Goal: Transaction & Acquisition: Purchase product/service

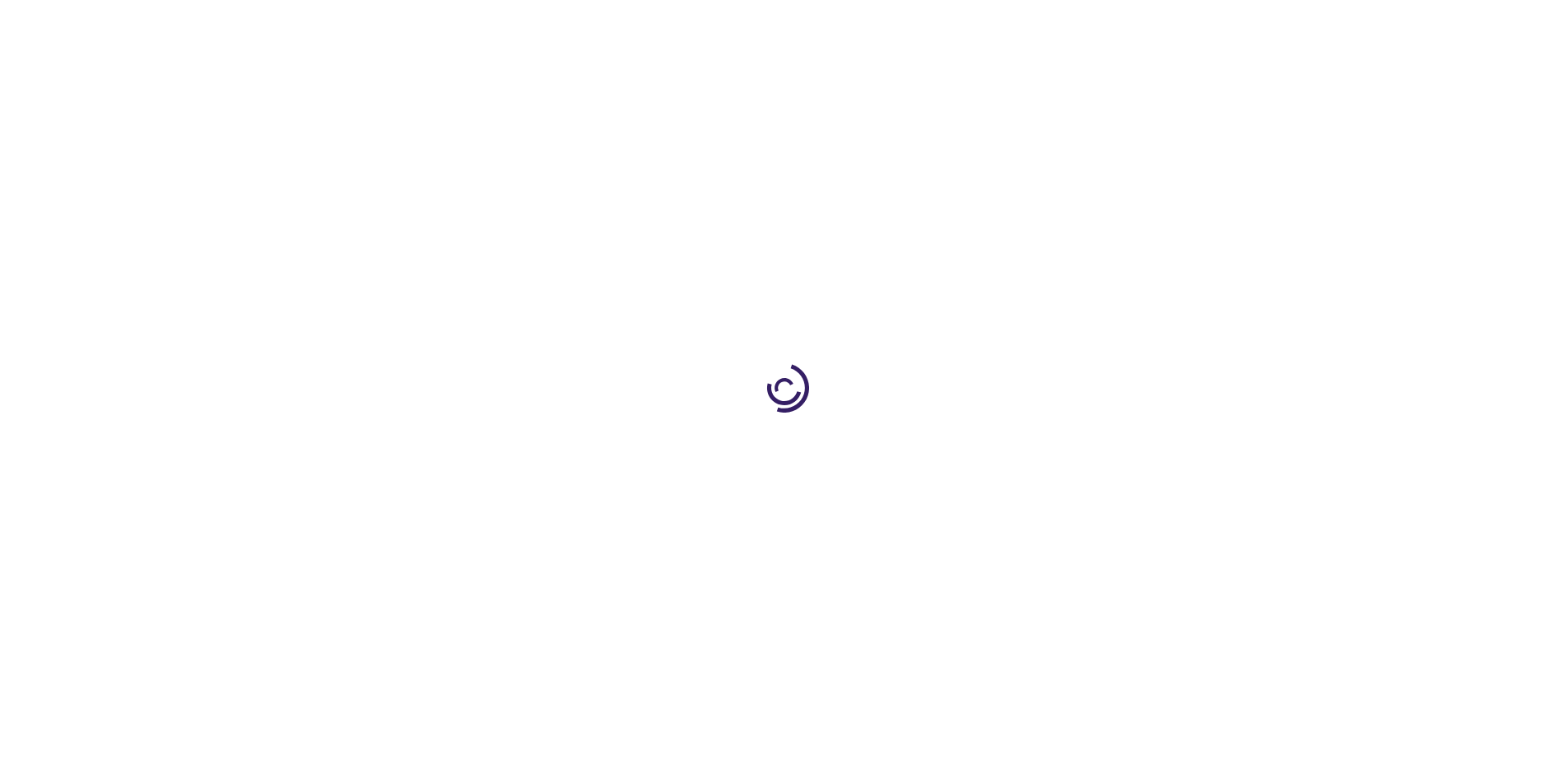
click at [1037, 24] on link "Log In" at bounding box center [1035, 24] width 32 height 13
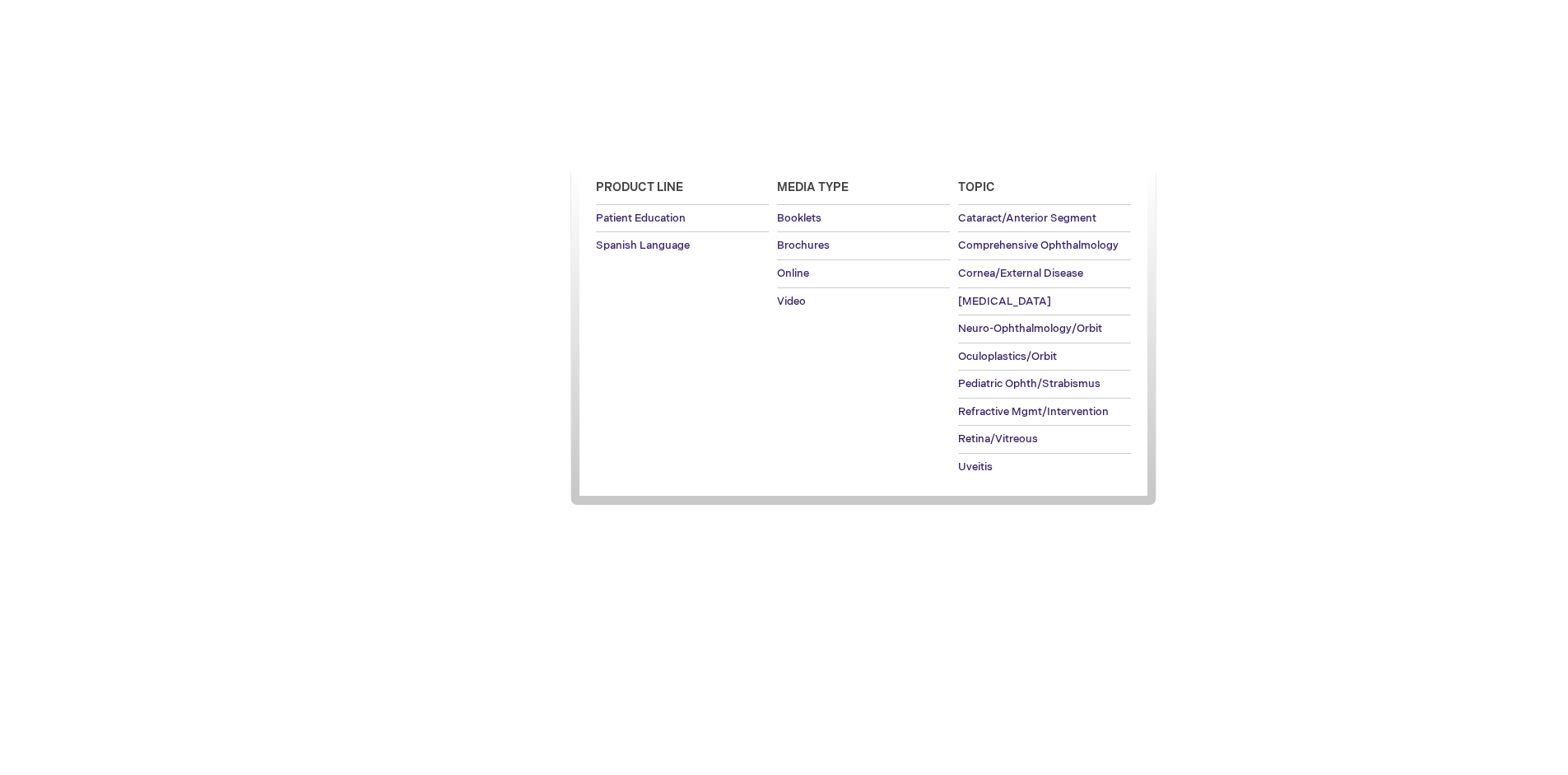
click at [635, 143] on span "Patient Education" at bounding box center [641, 142] width 113 height 13
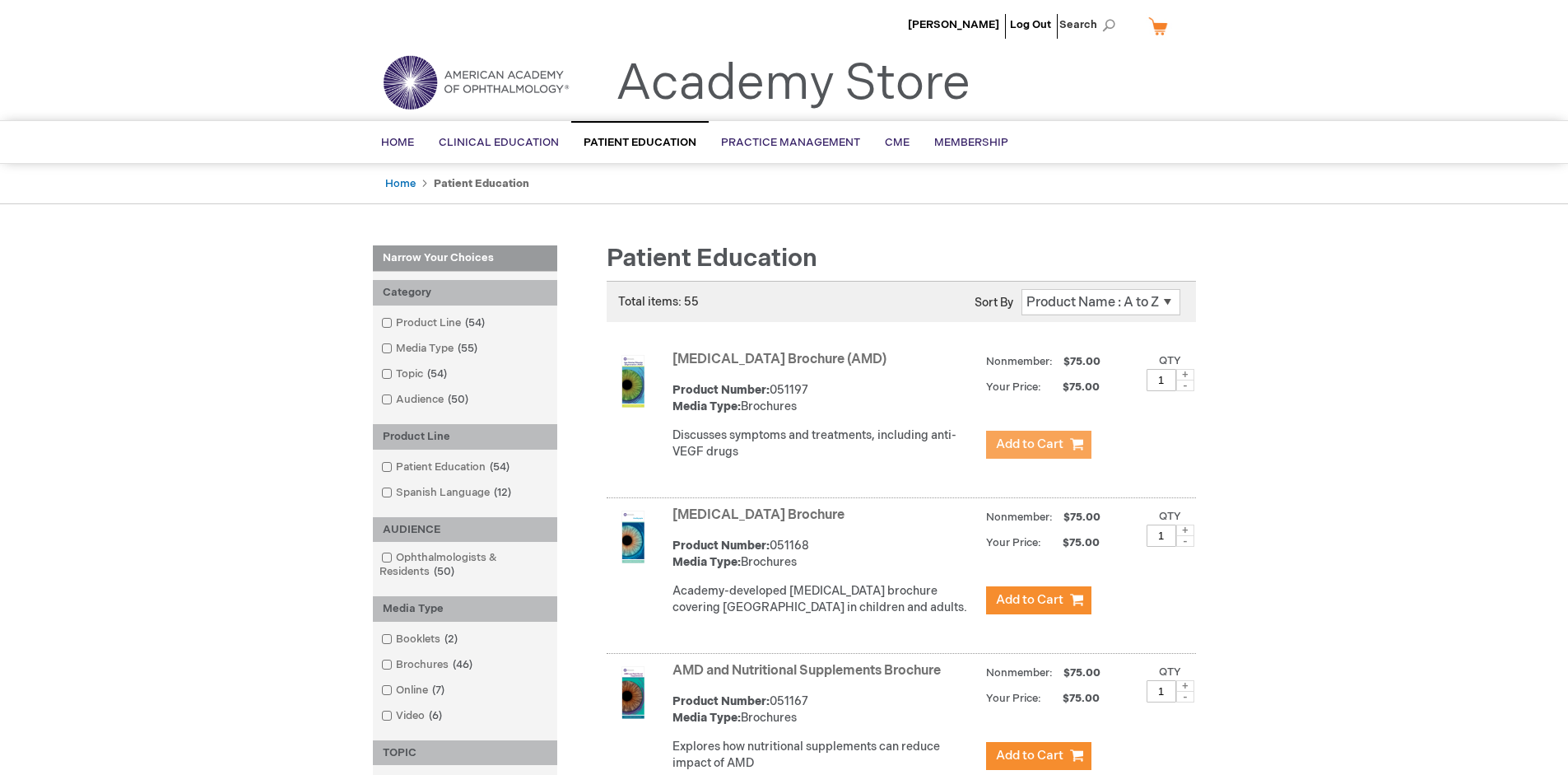
click at [1038, 445] on span "Add to Cart" at bounding box center [1030, 444] width 67 height 15
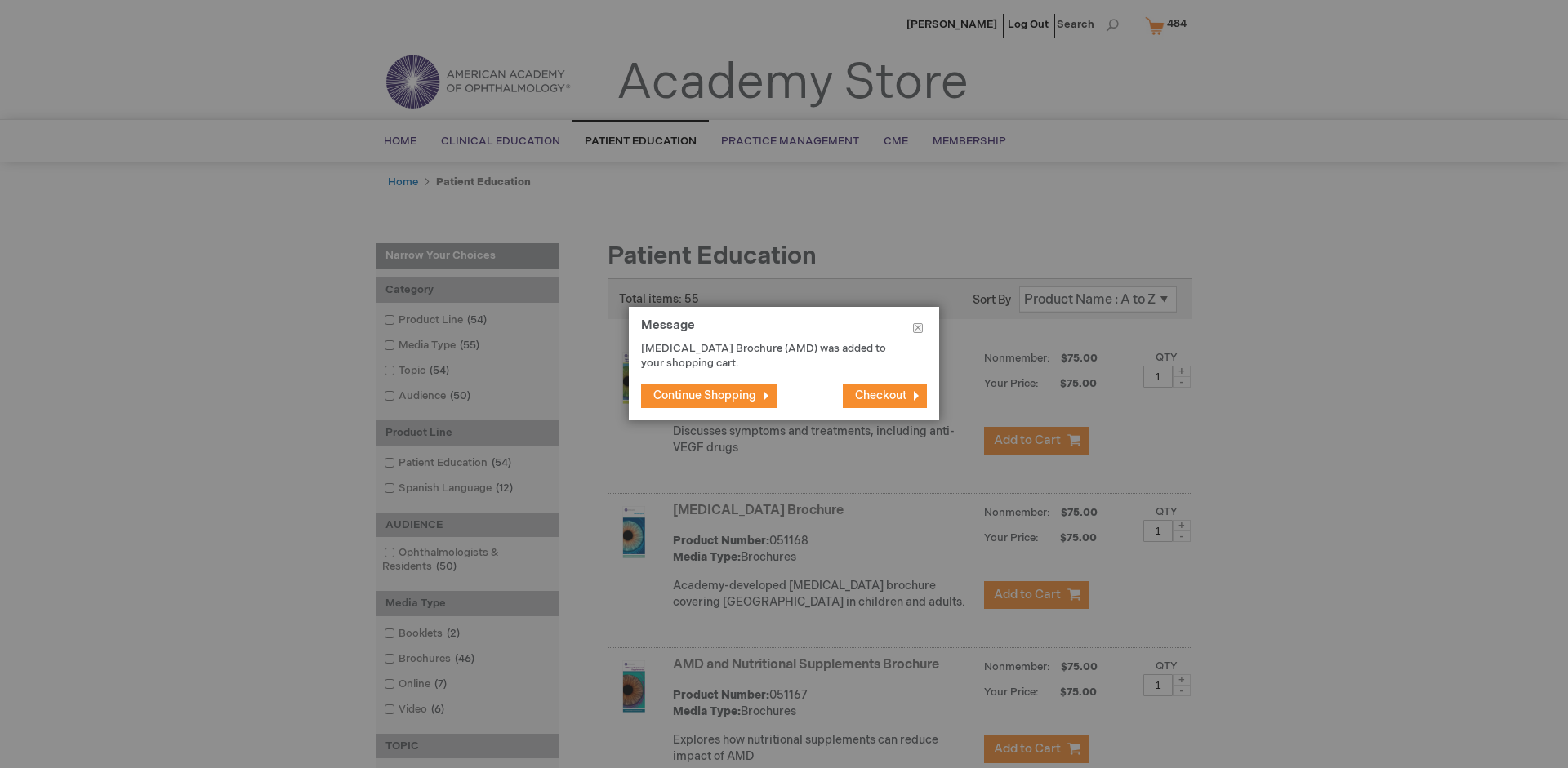
click at [705, 395] on span "Continue Shopping" at bounding box center [704, 396] width 103 height 14
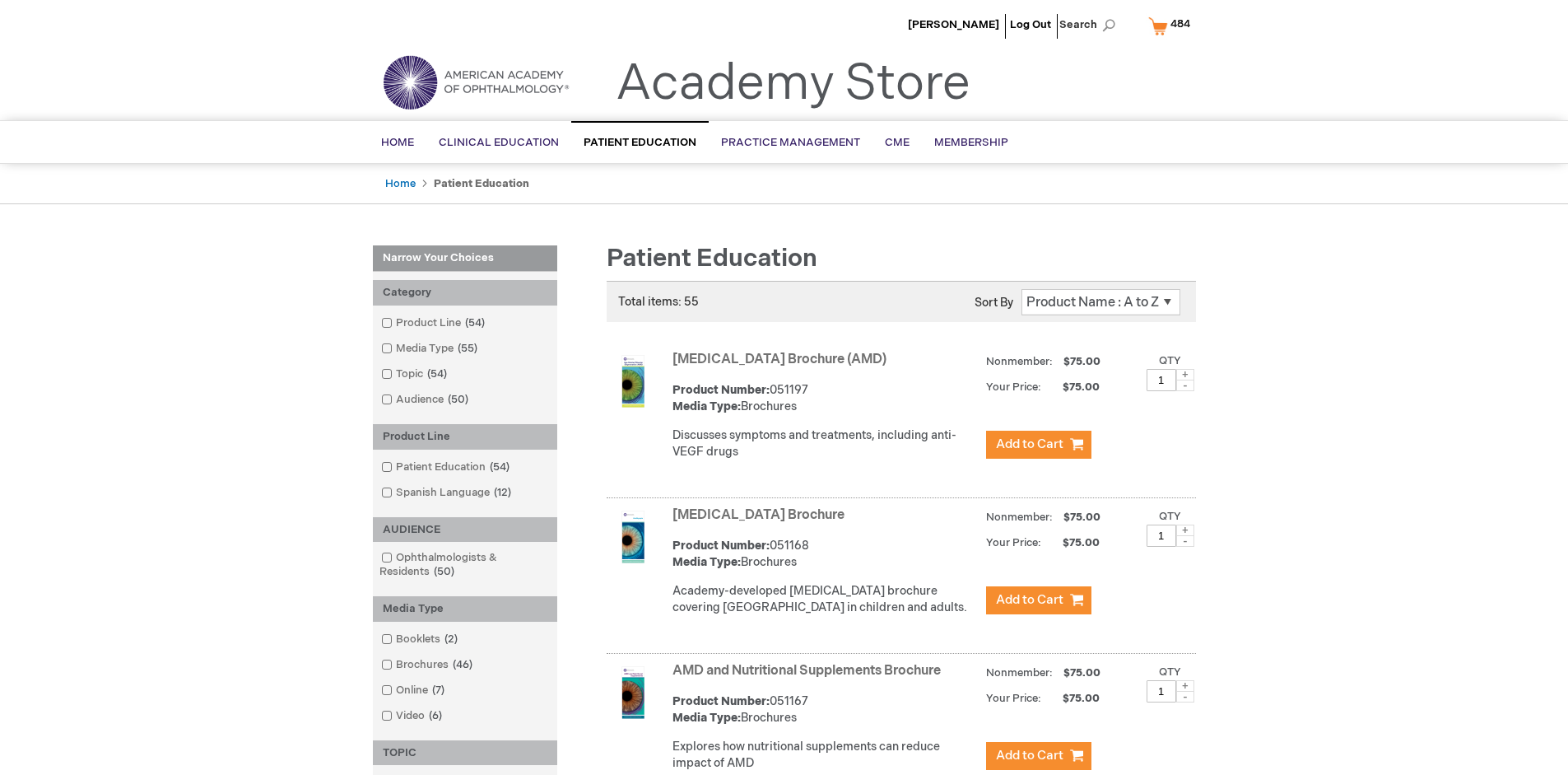
click at [811, 679] on link "AMD and Nutritional Supplements Brochure" at bounding box center [807, 671] width 269 height 15
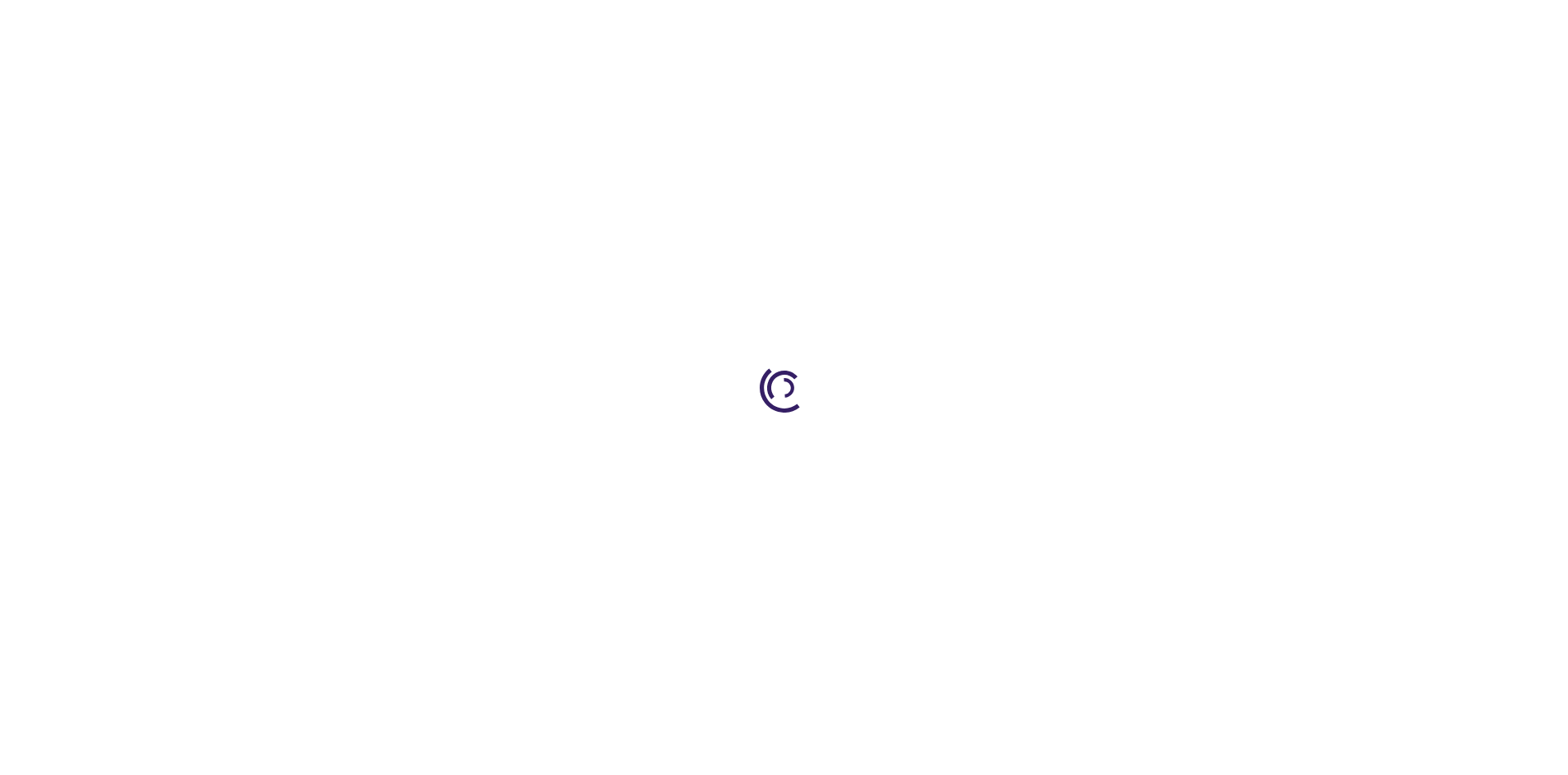
type input "1"
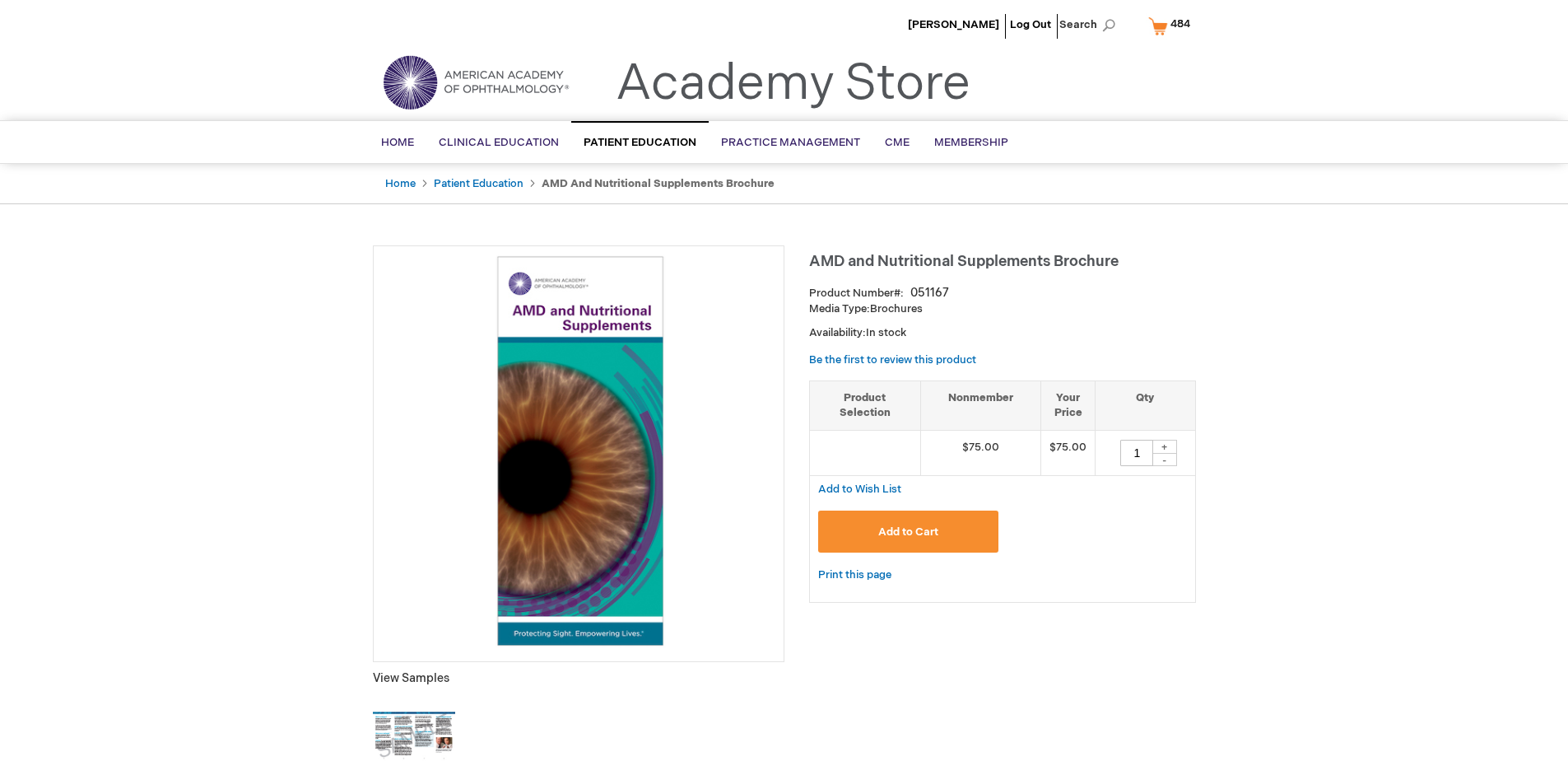
click at [908, 531] on span "Add to Cart" at bounding box center [908, 532] width 60 height 13
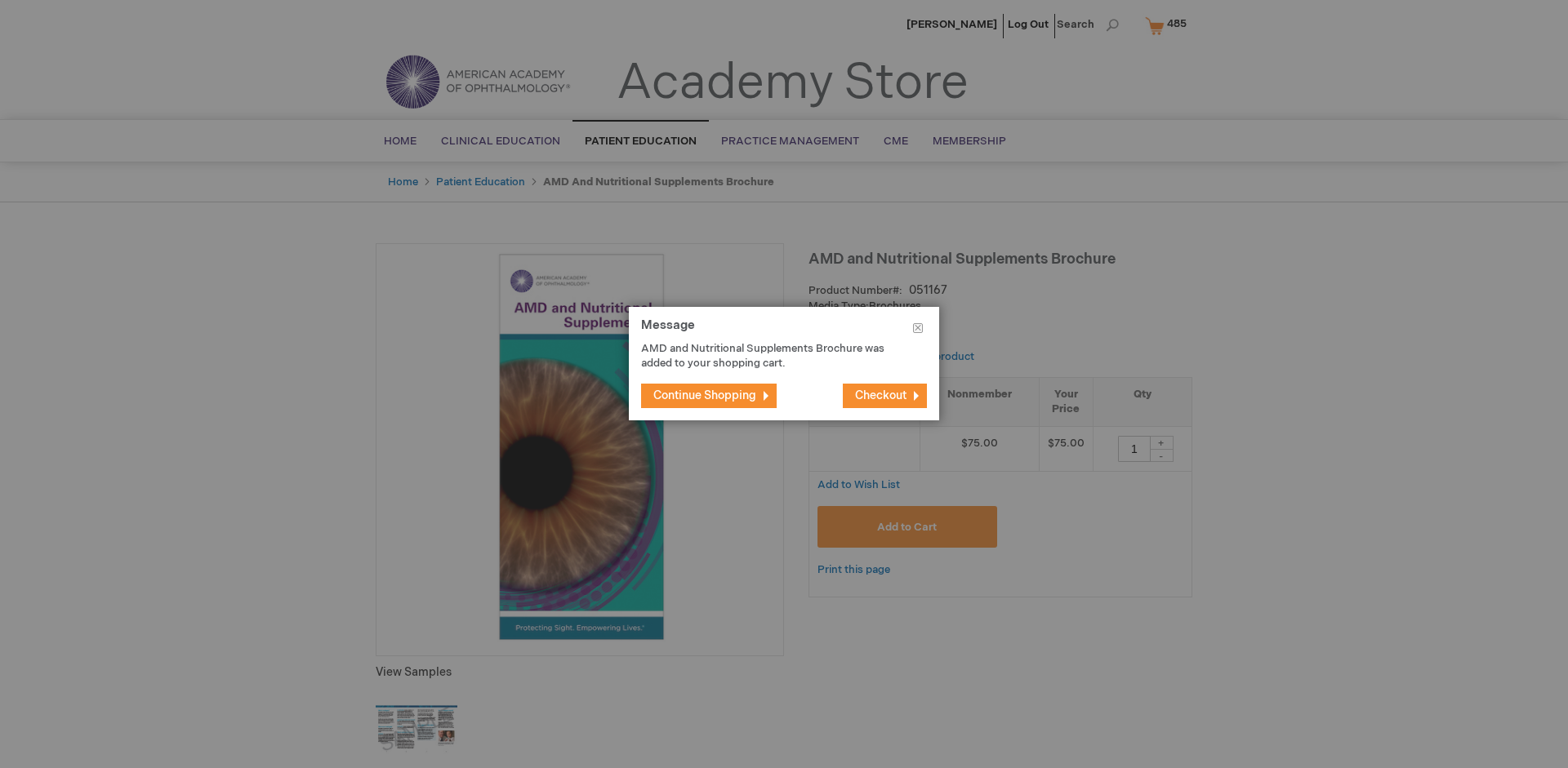
click at [705, 395] on span "Continue Shopping" at bounding box center [704, 396] width 103 height 14
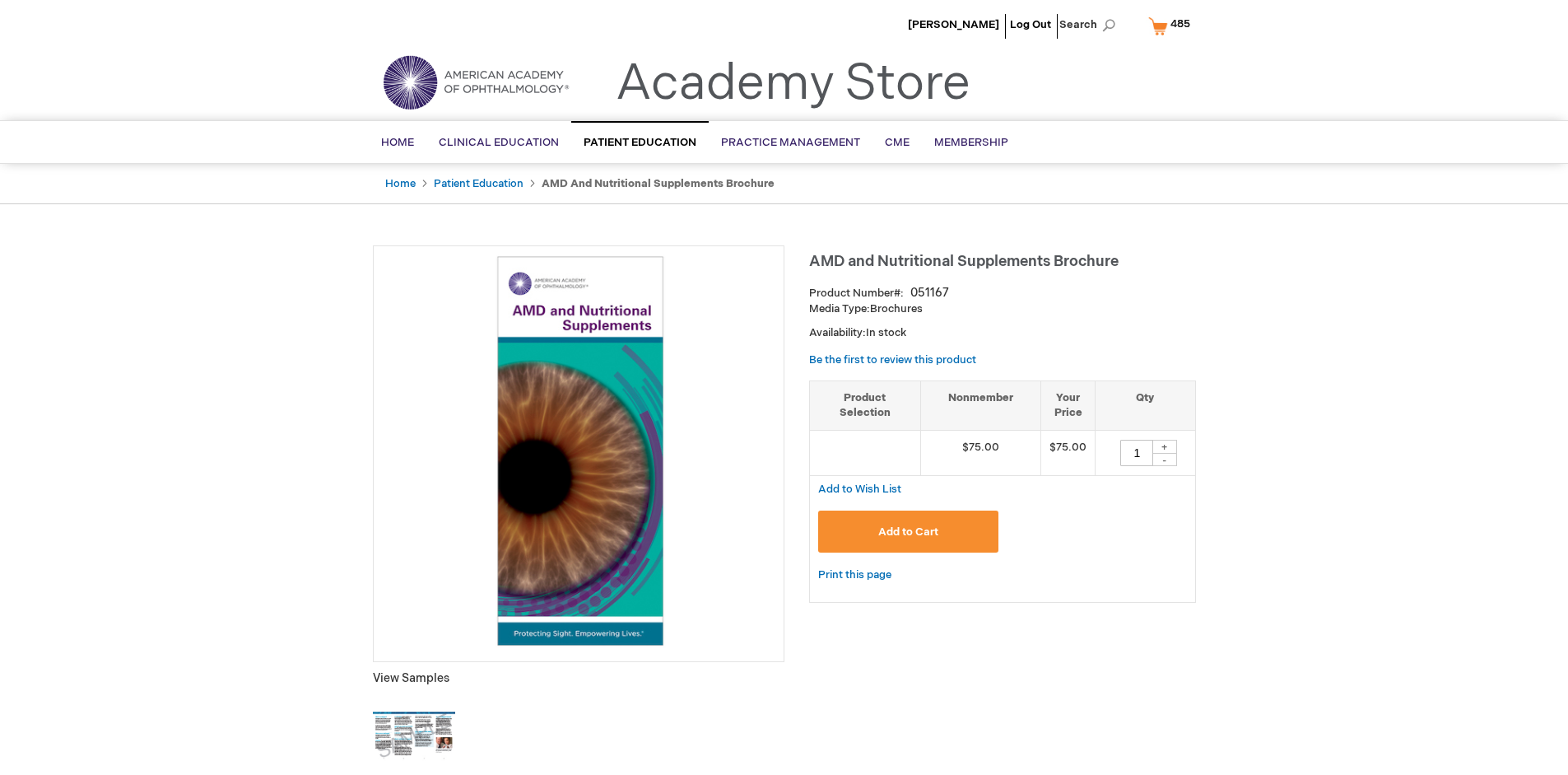
click at [1173, 25] on span "485" at bounding box center [1181, 23] width 20 height 13
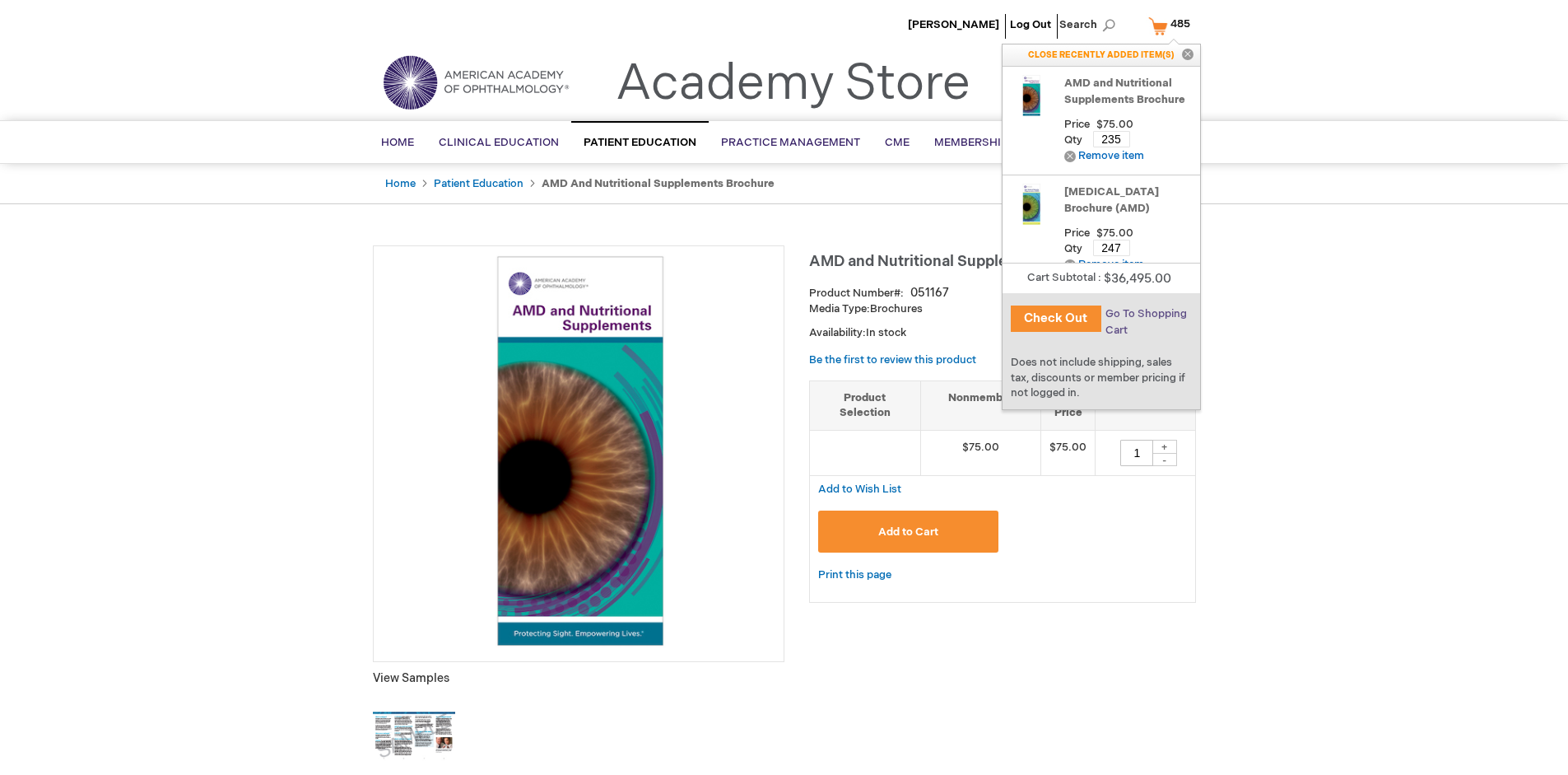
click at [1146, 314] on span "Go To Shopping Cart" at bounding box center [1147, 322] width 82 height 30
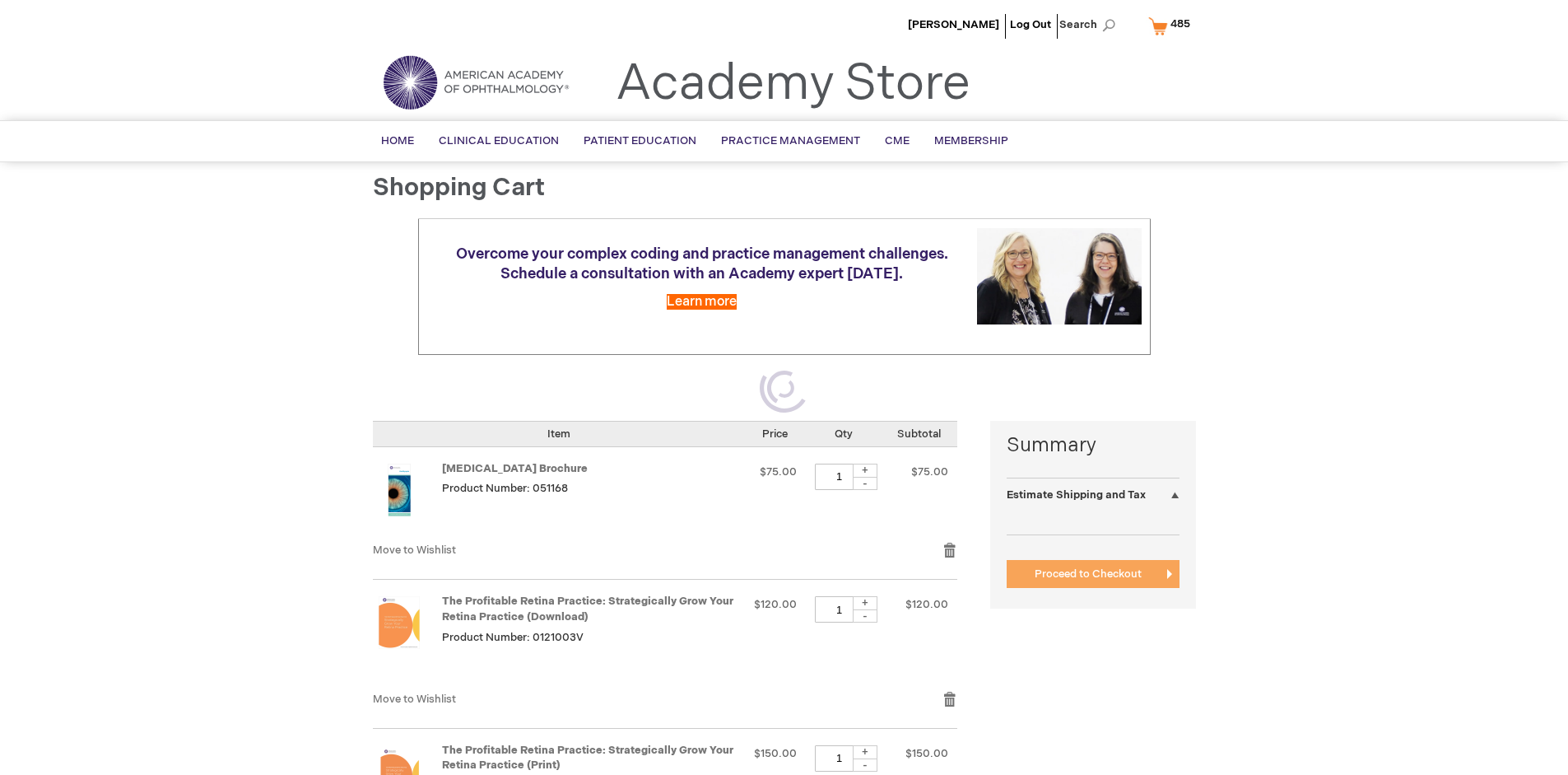
click at [1087, 581] on span "Proceed to Checkout" at bounding box center [1088, 574] width 107 height 13
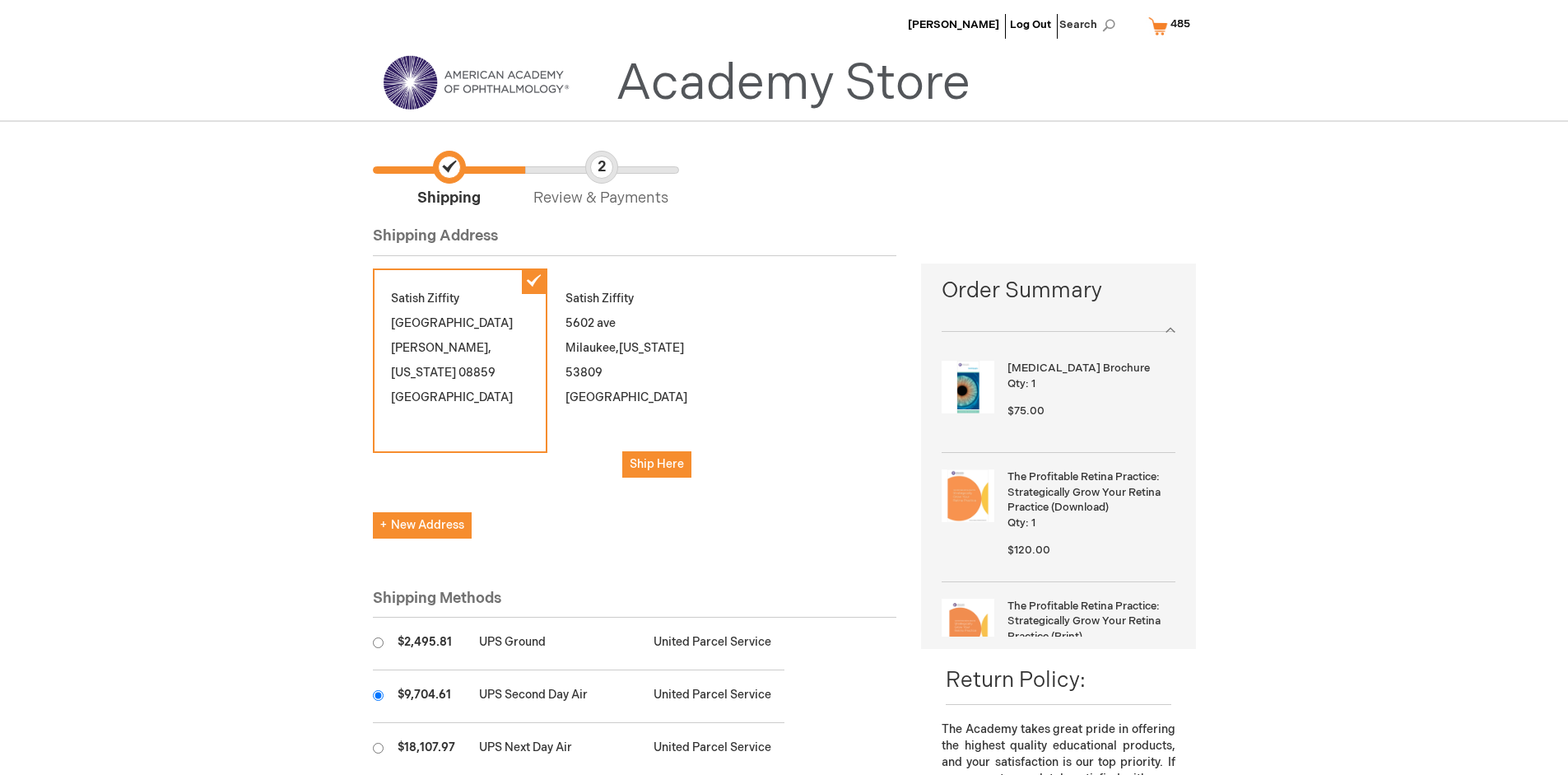
click at [378, 695] on input "radio" at bounding box center [378, 696] width 11 height 11
